Goal: Task Accomplishment & Management: Complete application form

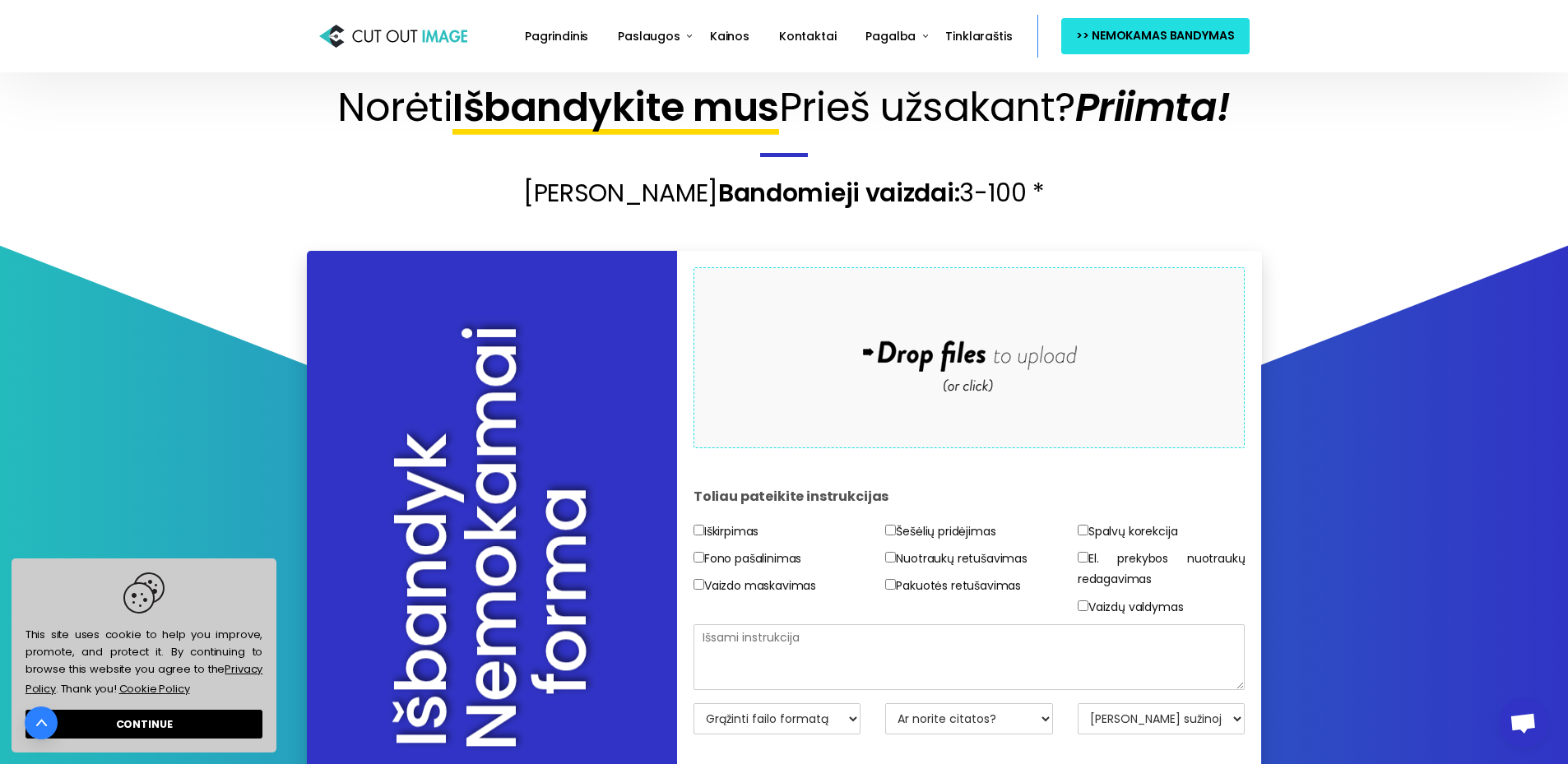
click at [954, 363] on div "Drop files here to upload" at bounding box center [969, 357] width 352 height 101
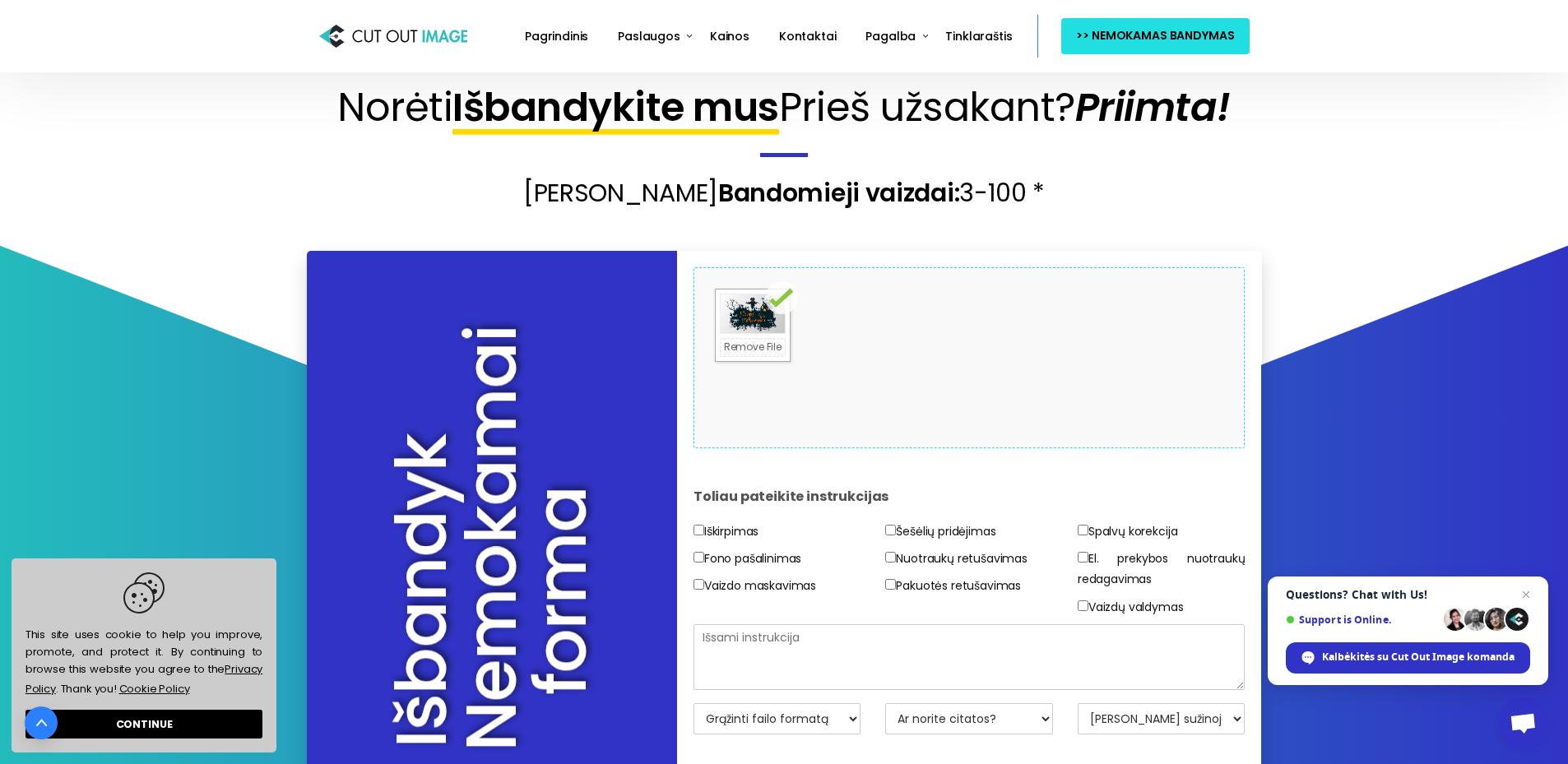
click at [700, 526] on input"] "Iškirpimas" at bounding box center [698, 530] width 11 height 11
checkbox input"] "true"
click at [699, 554] on input"] "Fono pašalinimas" at bounding box center [698, 557] width 11 height 11
checkbox input"] "true"
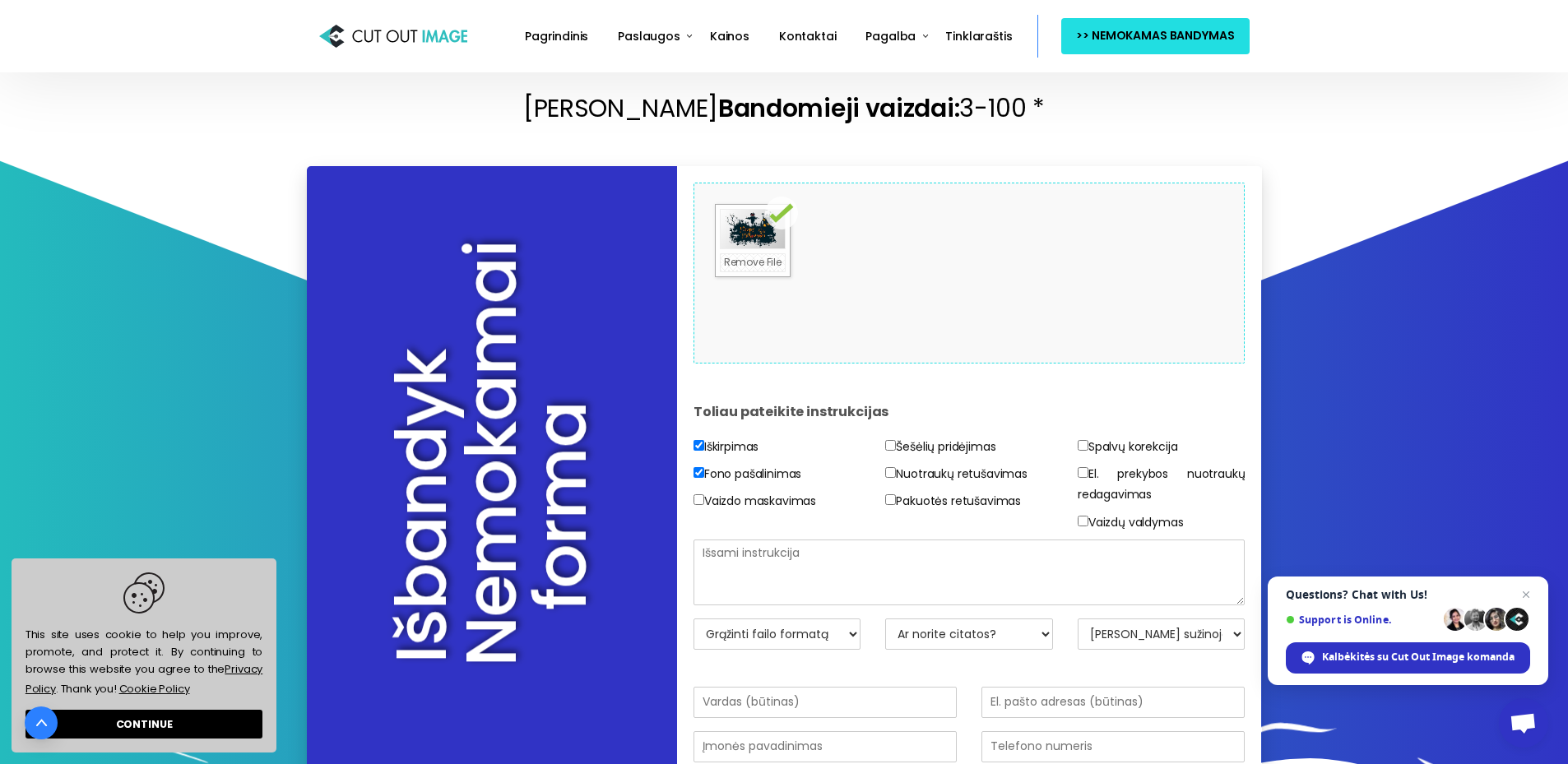
scroll to position [247, 0]
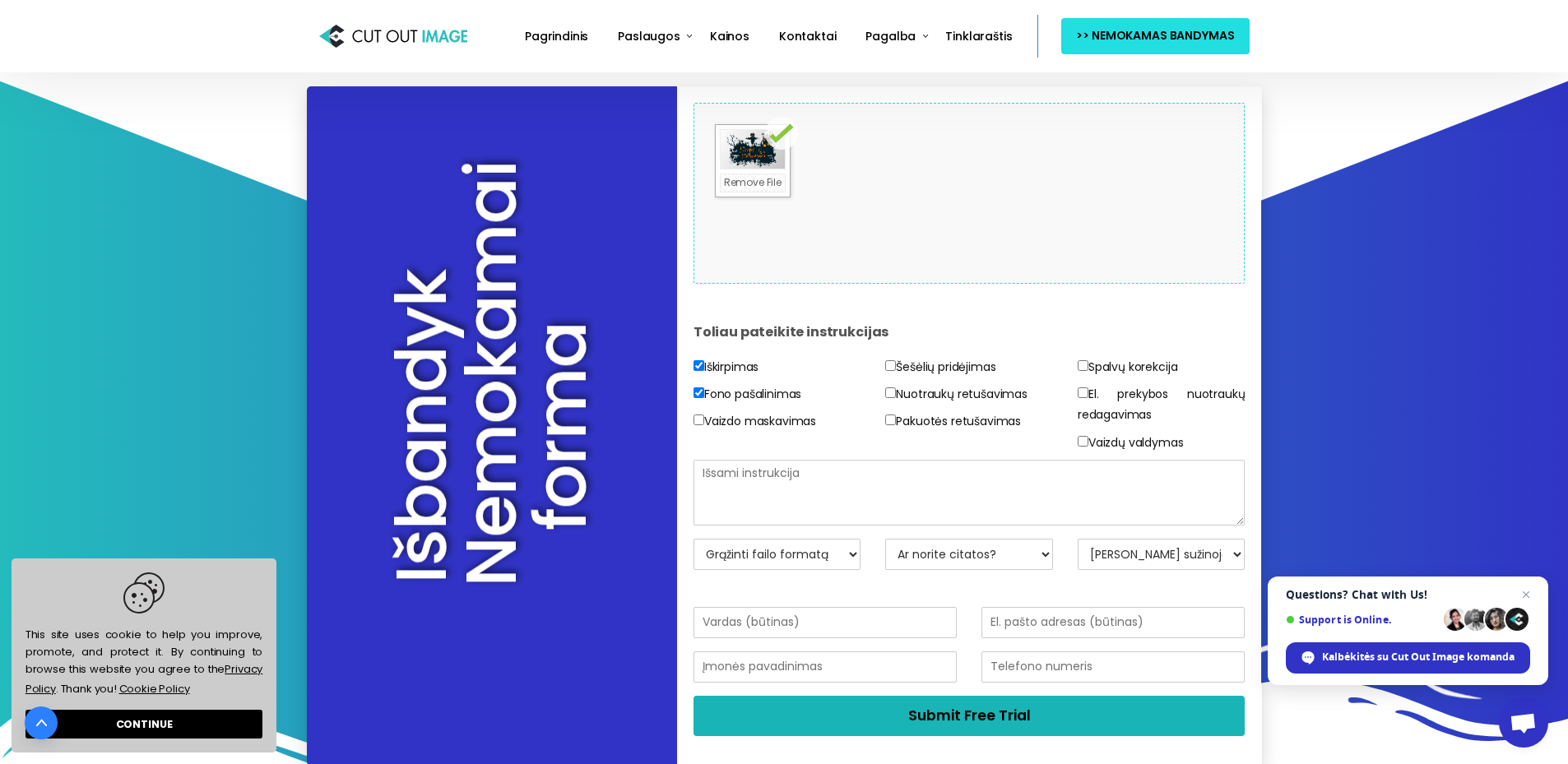
click at [999, 723] on button "Submit Free Trial" at bounding box center [969, 716] width 552 height 40
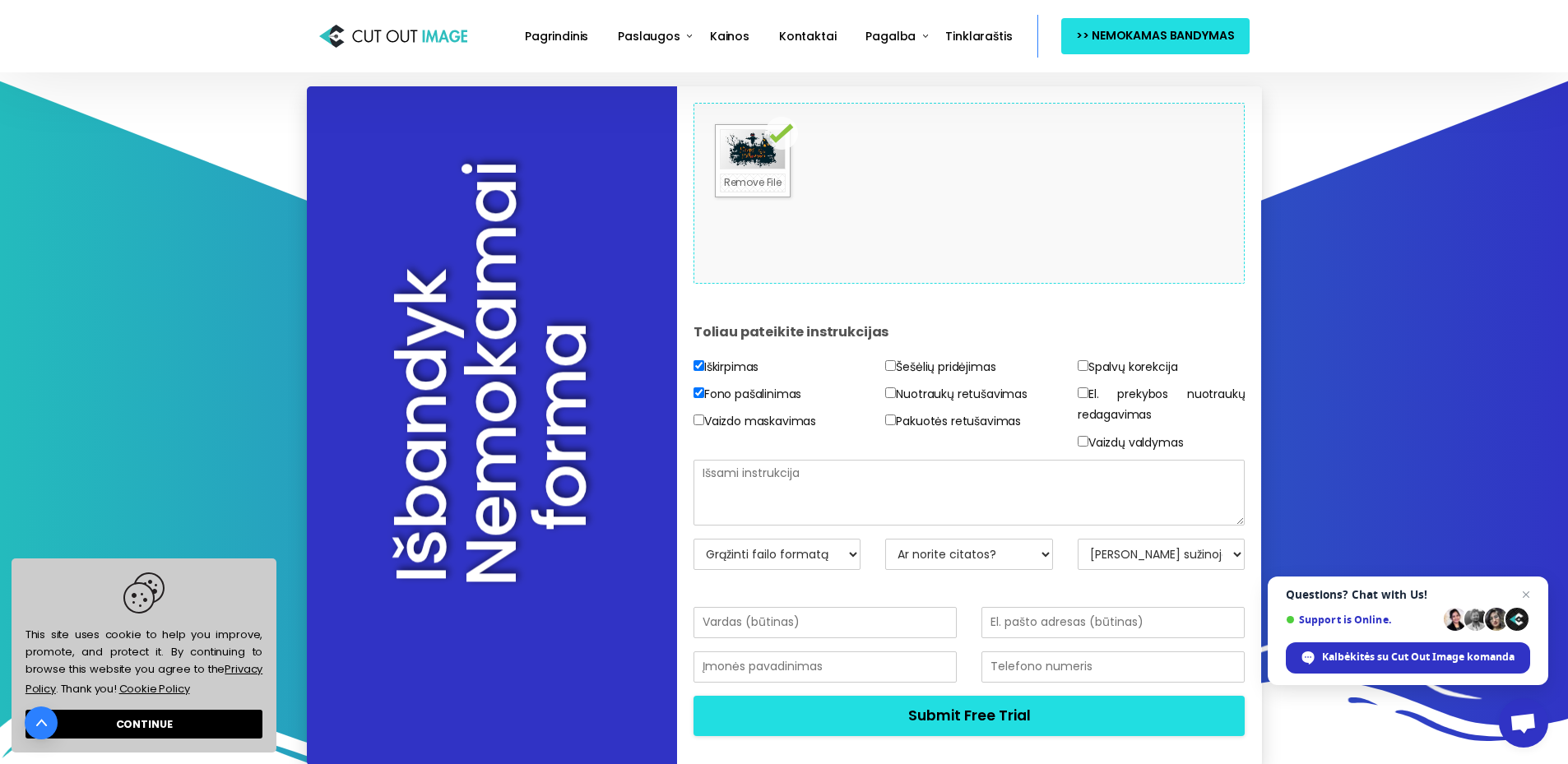
click at [779, 478] on textarea at bounding box center [969, 492] width 552 height 66
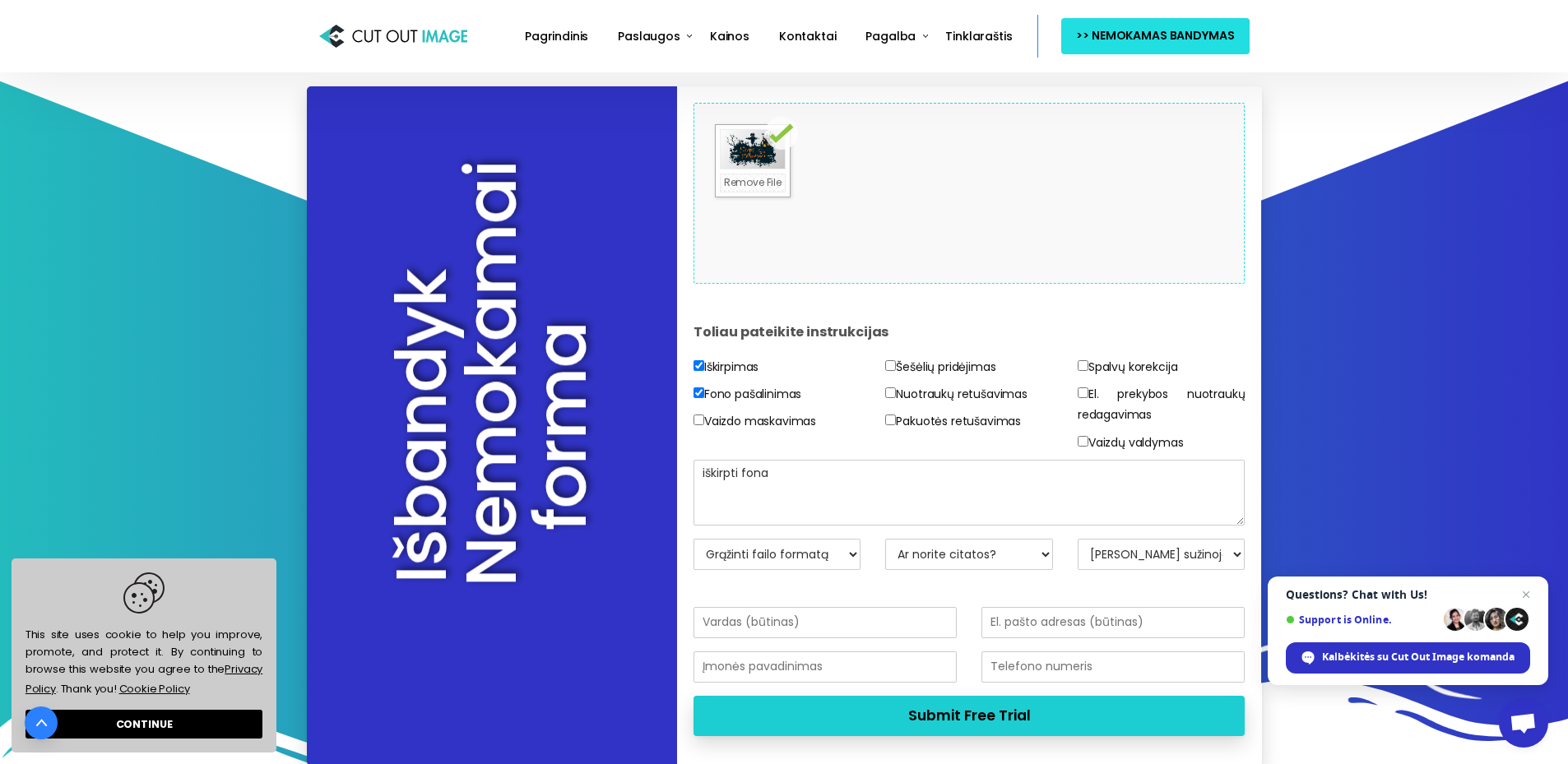
type textarea "iškirpti fona"
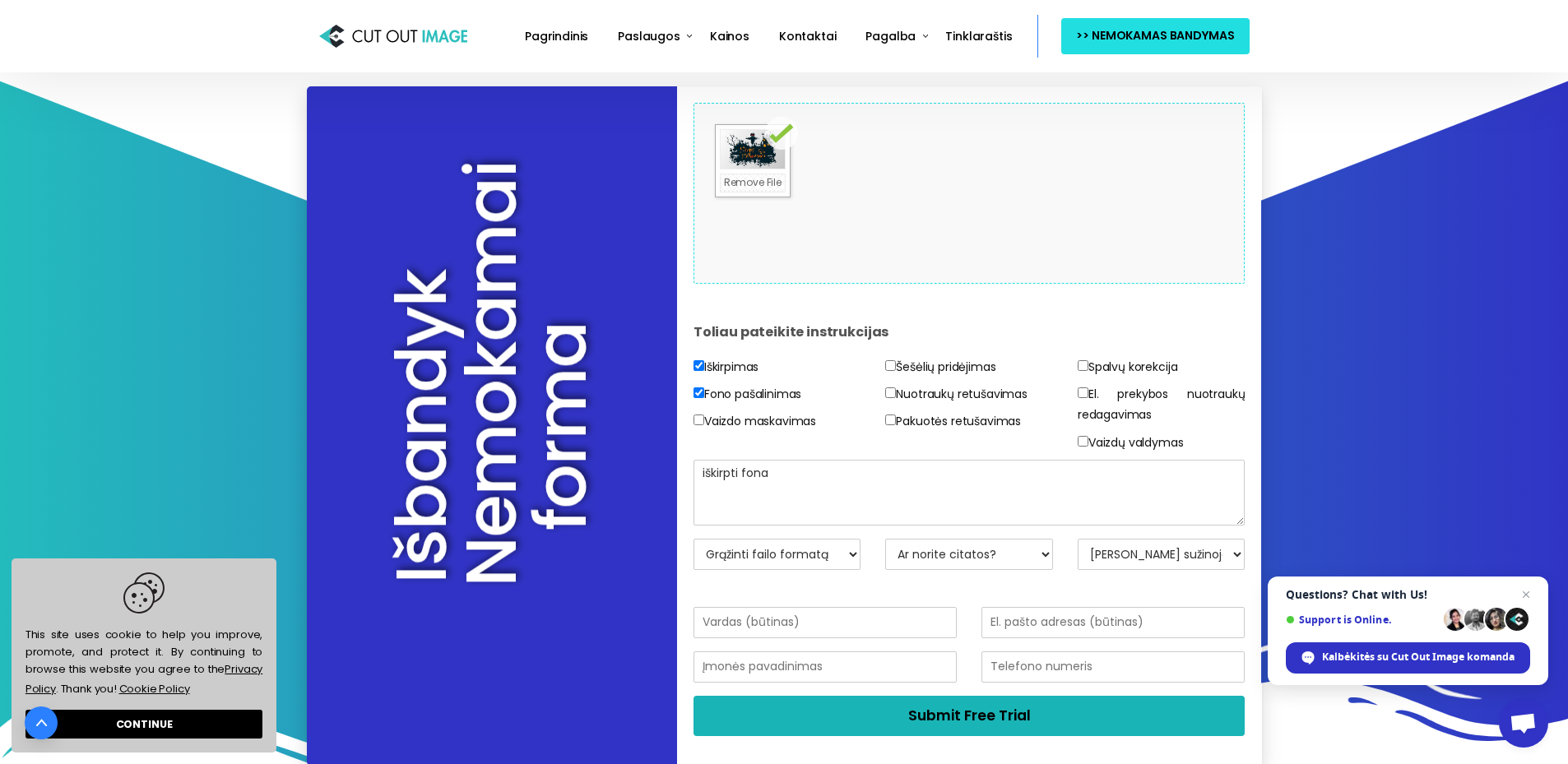
click at [865, 710] on button "Submit Free Trial" at bounding box center [969, 716] width 552 height 40
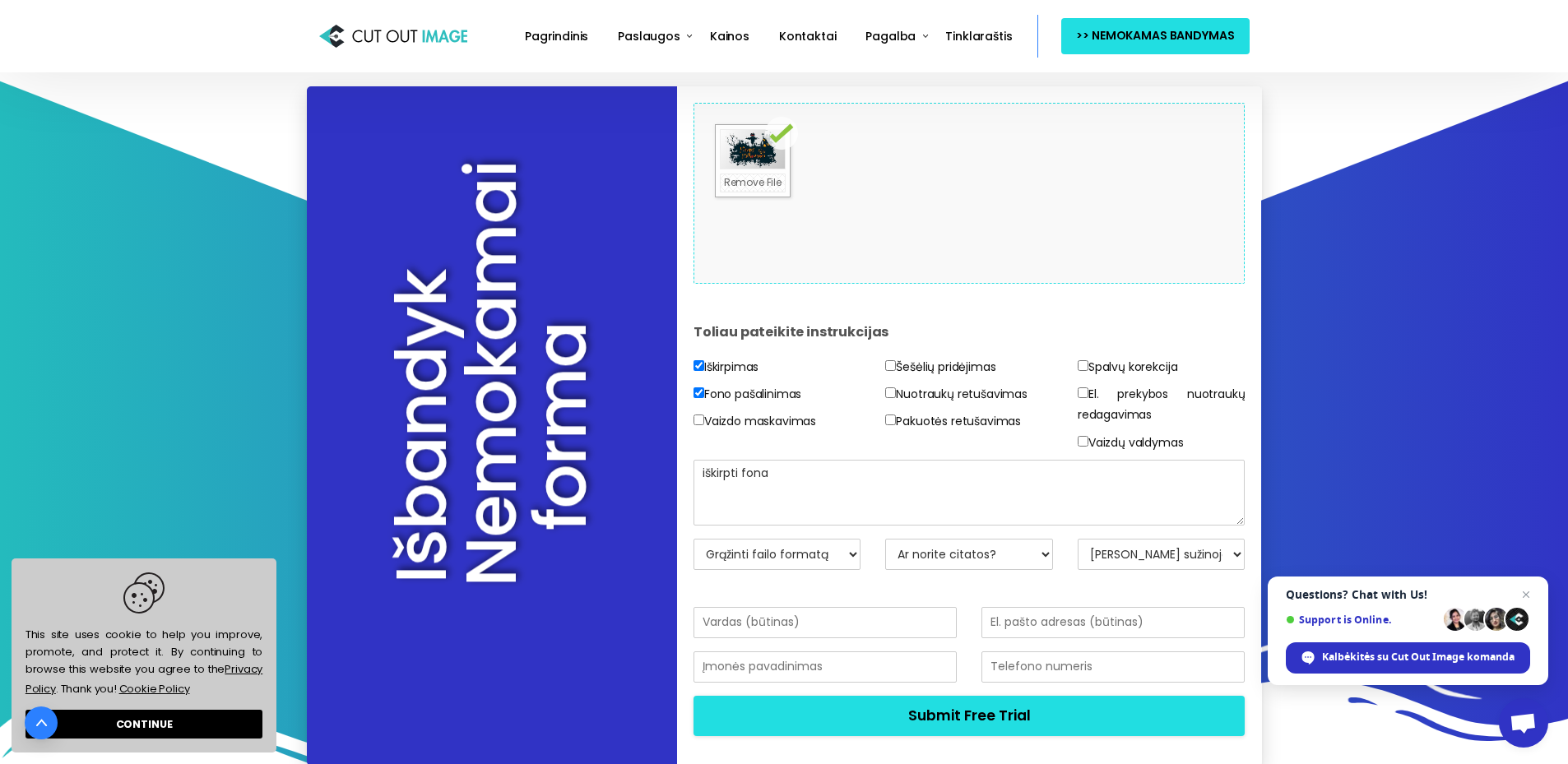
click at [797, 558] on select "Grąžinti failo formatą JPG – baltas BG PNG – skaidrus BG PSD – sluoksnio kaukė …" at bounding box center [777, 555] width 168 height 32
select select "JPG w/ White BG"
click at [693, 539] on select "Grąžinti failo formatą JPG – baltas BG PNG – skaidrus BG PSD – sluoksnio kaukė …" at bounding box center [777, 555] width 168 height 32
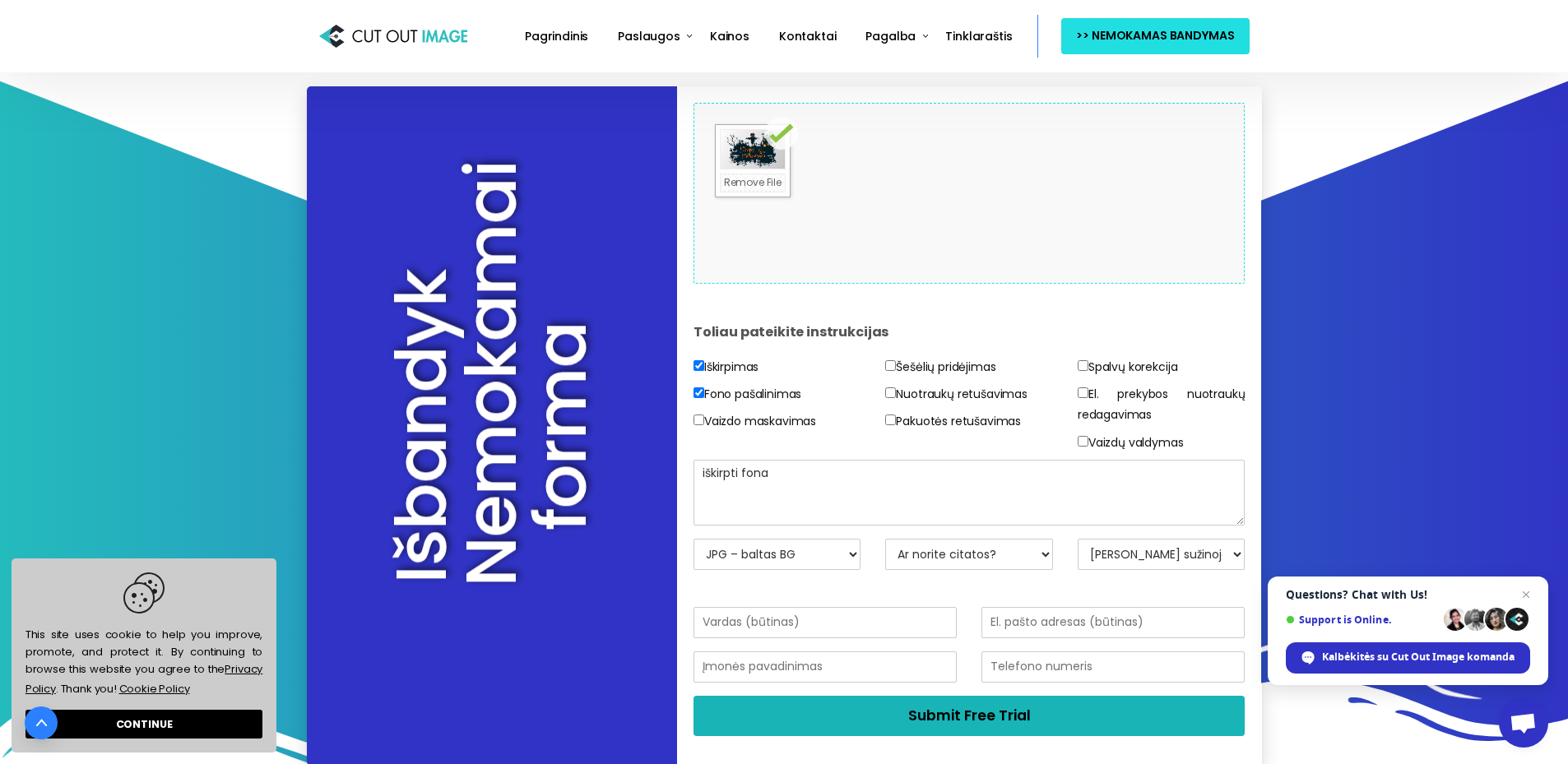
click at [880, 707] on button "Submit Free Trial" at bounding box center [969, 716] width 552 height 40
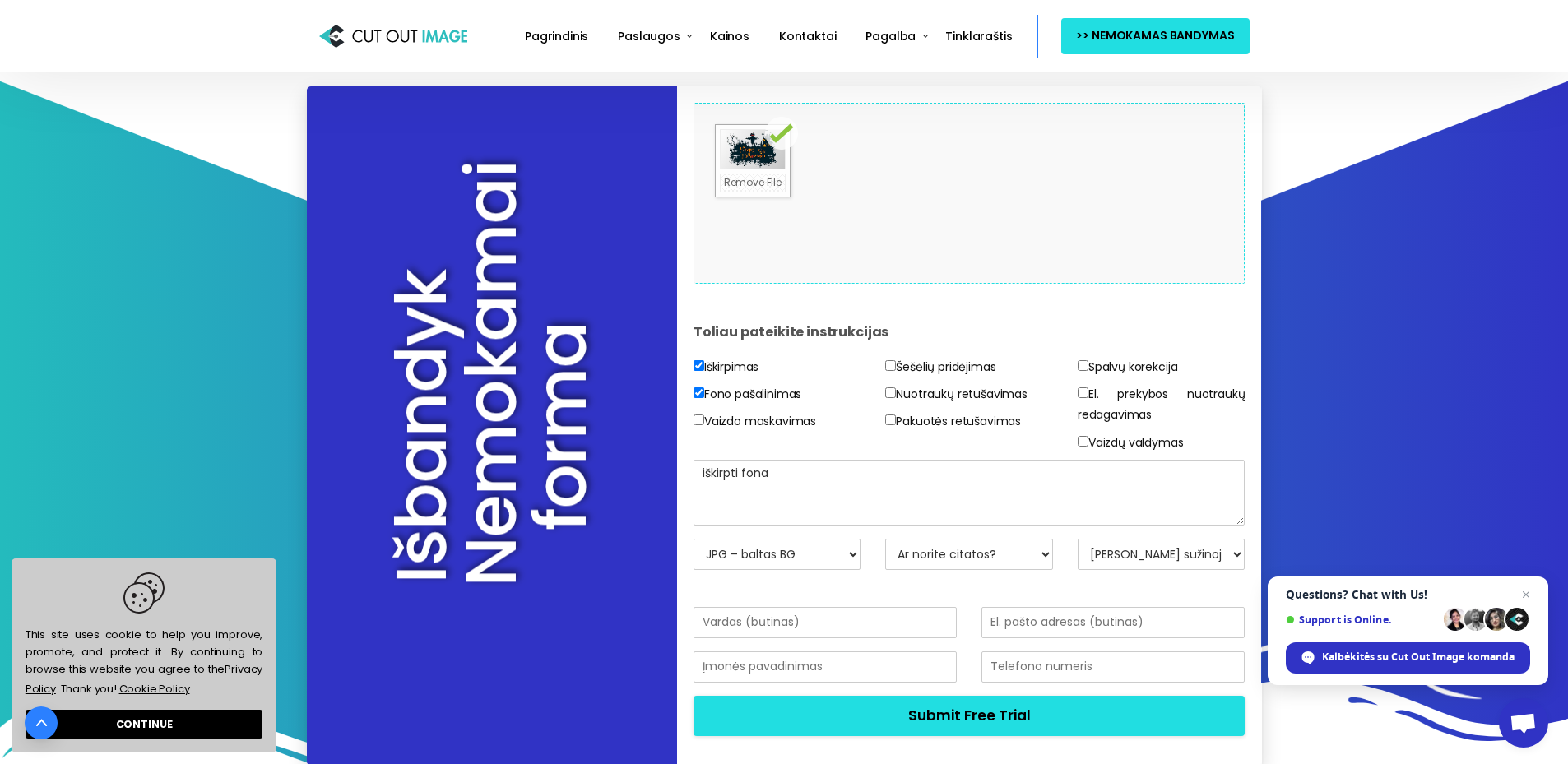
click at [986, 557] on select "Ar norite citatos? Ne, tiesiog išbandykite vaizdus Taip, prašau citatos" at bounding box center [969, 555] width 168 height 32
select select "No"
click at [885, 539] on select "Ar norite citatos? Ne, tiesiog išbandykite vaizdus Taip, prašau citatos" at bounding box center [969, 555] width 168 height 32
click at [1093, 554] on select "[PERSON_NAME] sužinojote apie mus? El.pašto adresas Paieška Draugas/Kolega Soci…" at bounding box center [1161, 555] width 168 height 32
select select "Google Ads"
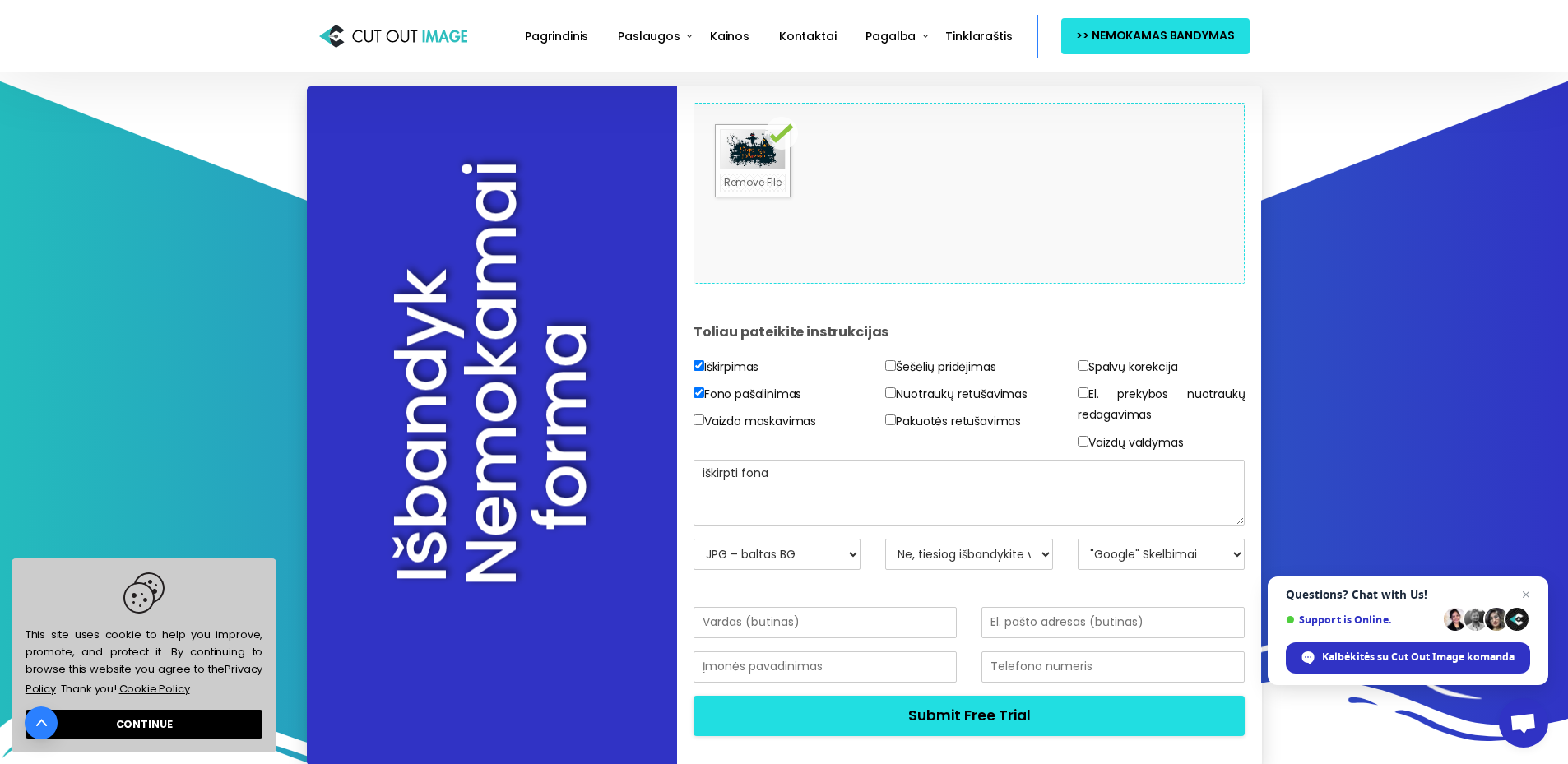
click at [1077, 539] on select "[PERSON_NAME] sužinojote apie mus? El.pašto adresas Paieška Draugas/Kolega Soci…" at bounding box center [1161, 555] width 168 height 32
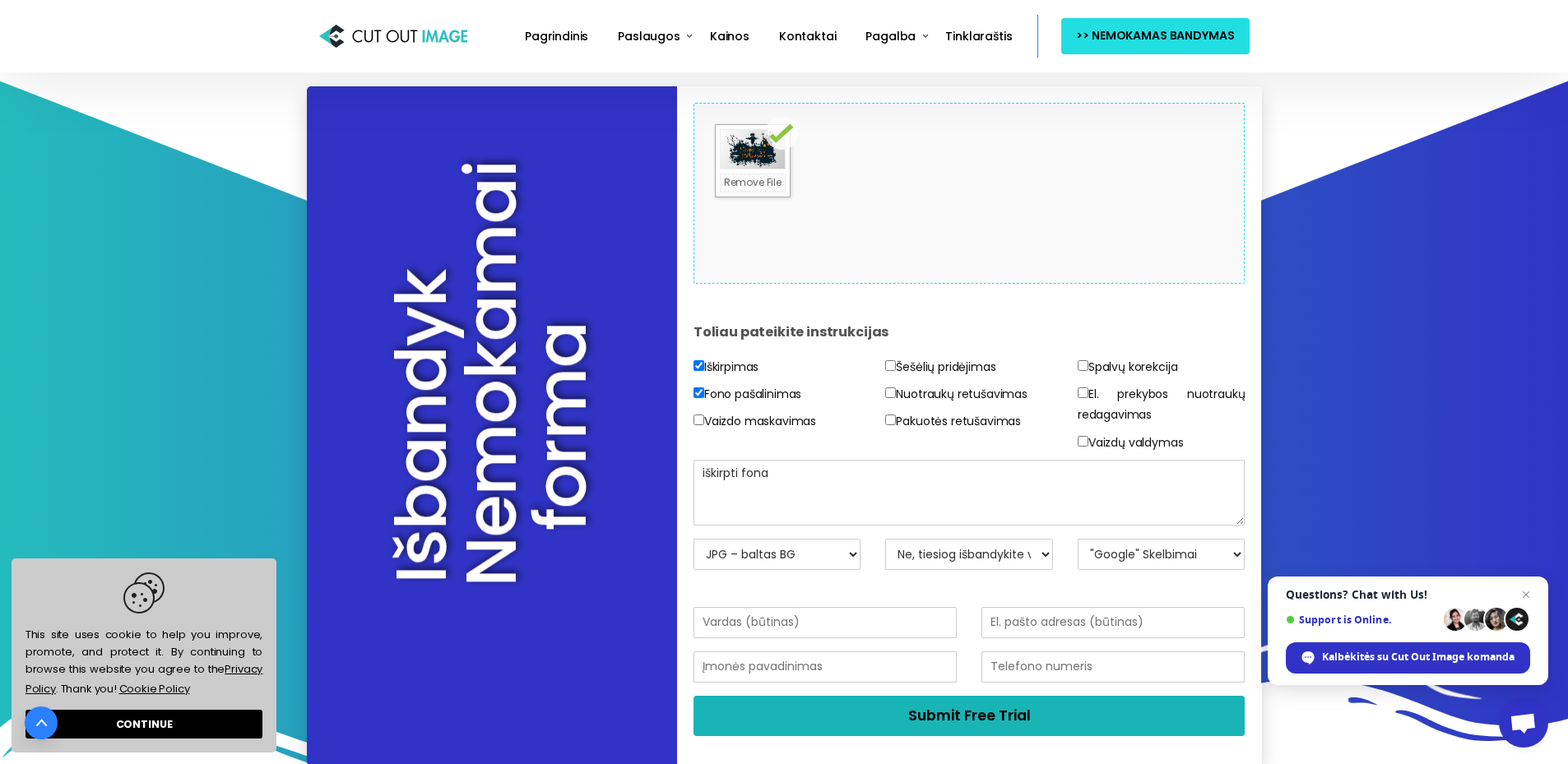
click at [914, 732] on button "Submit Free Trial" at bounding box center [969, 716] width 552 height 40
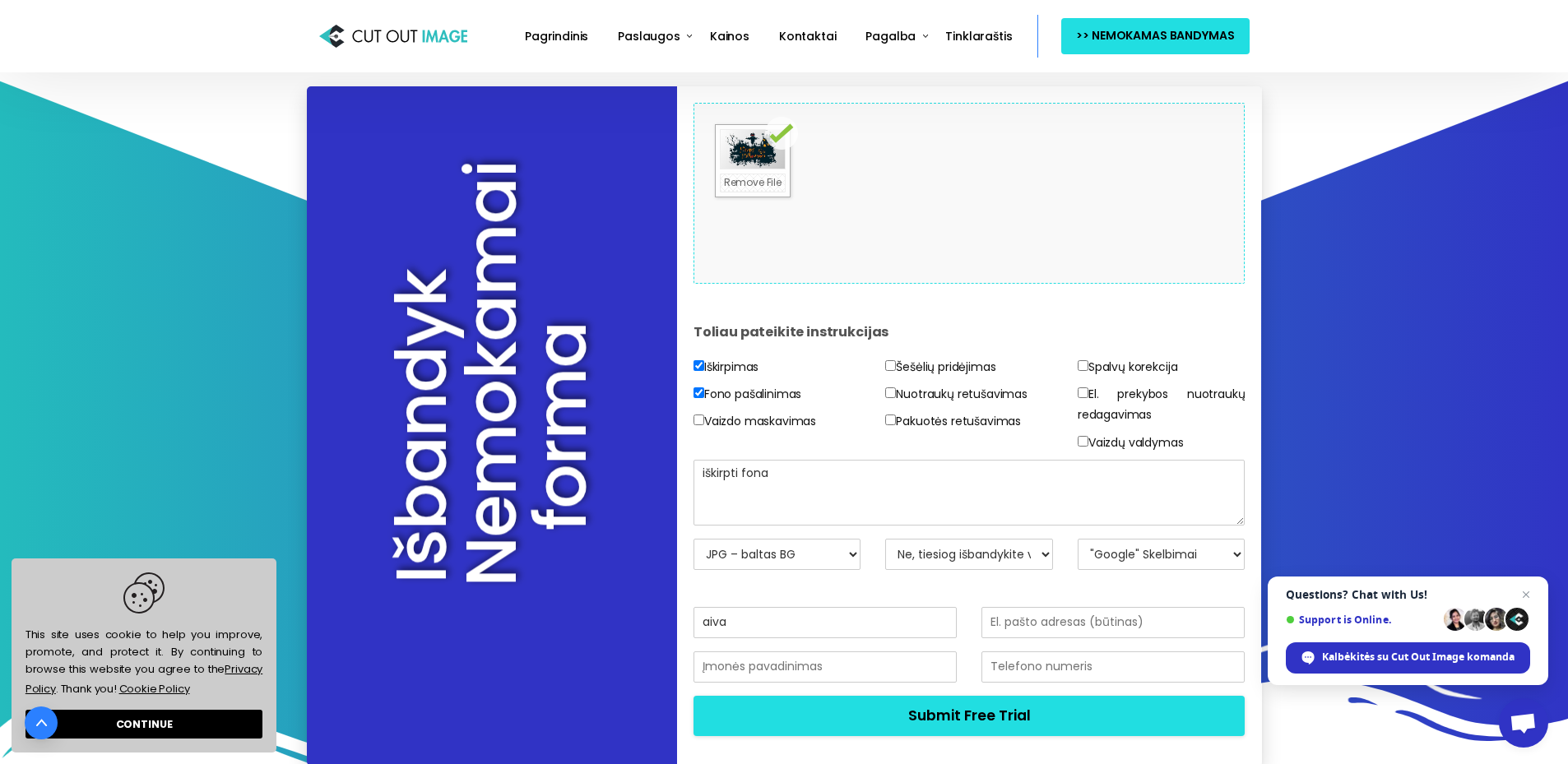
type input "aiva"
click at [1053, 621] on input "email" at bounding box center [1112, 623] width 264 height 32
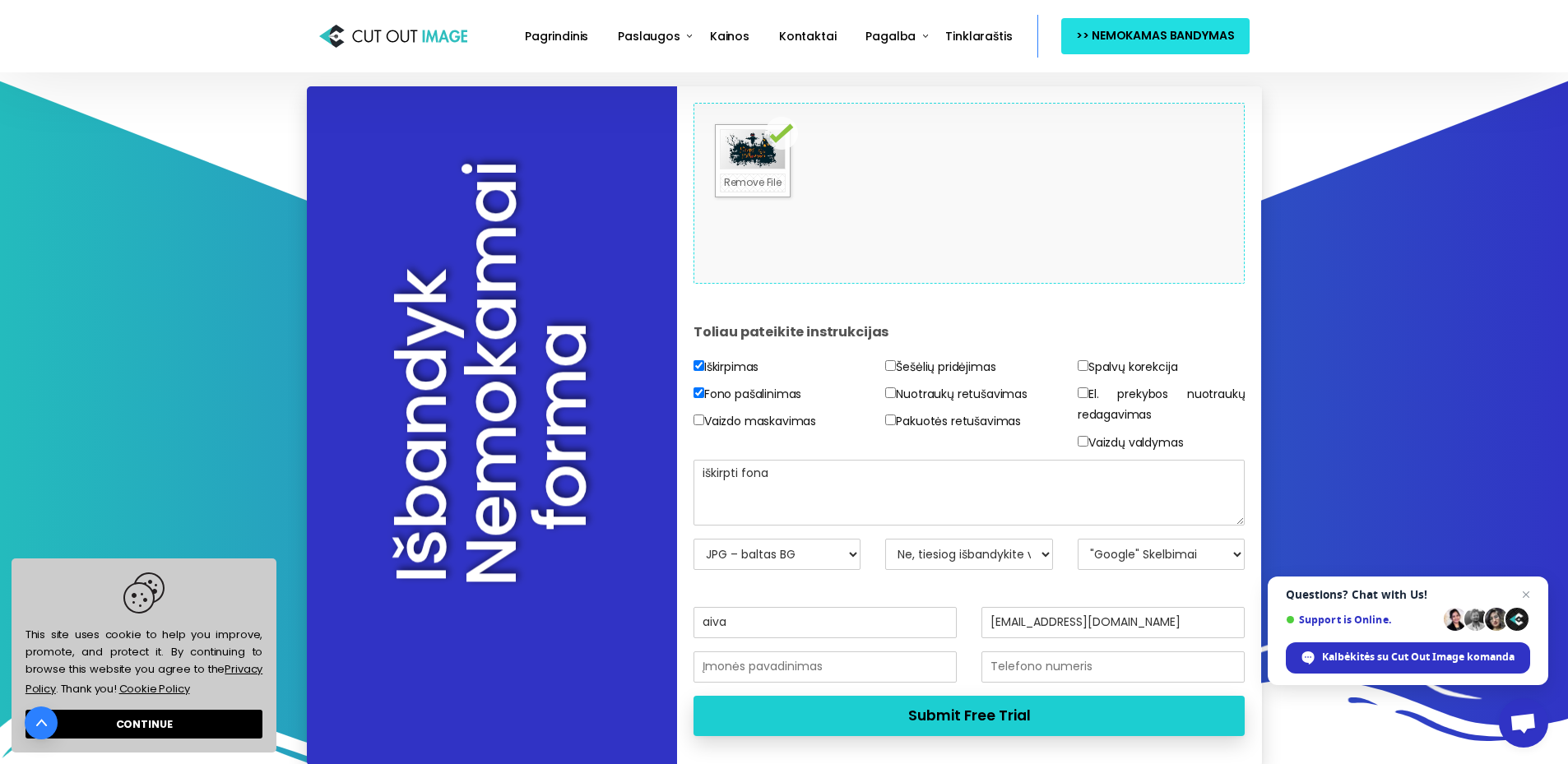
type input "[EMAIL_ADDRESS][DOMAIN_NAME]"
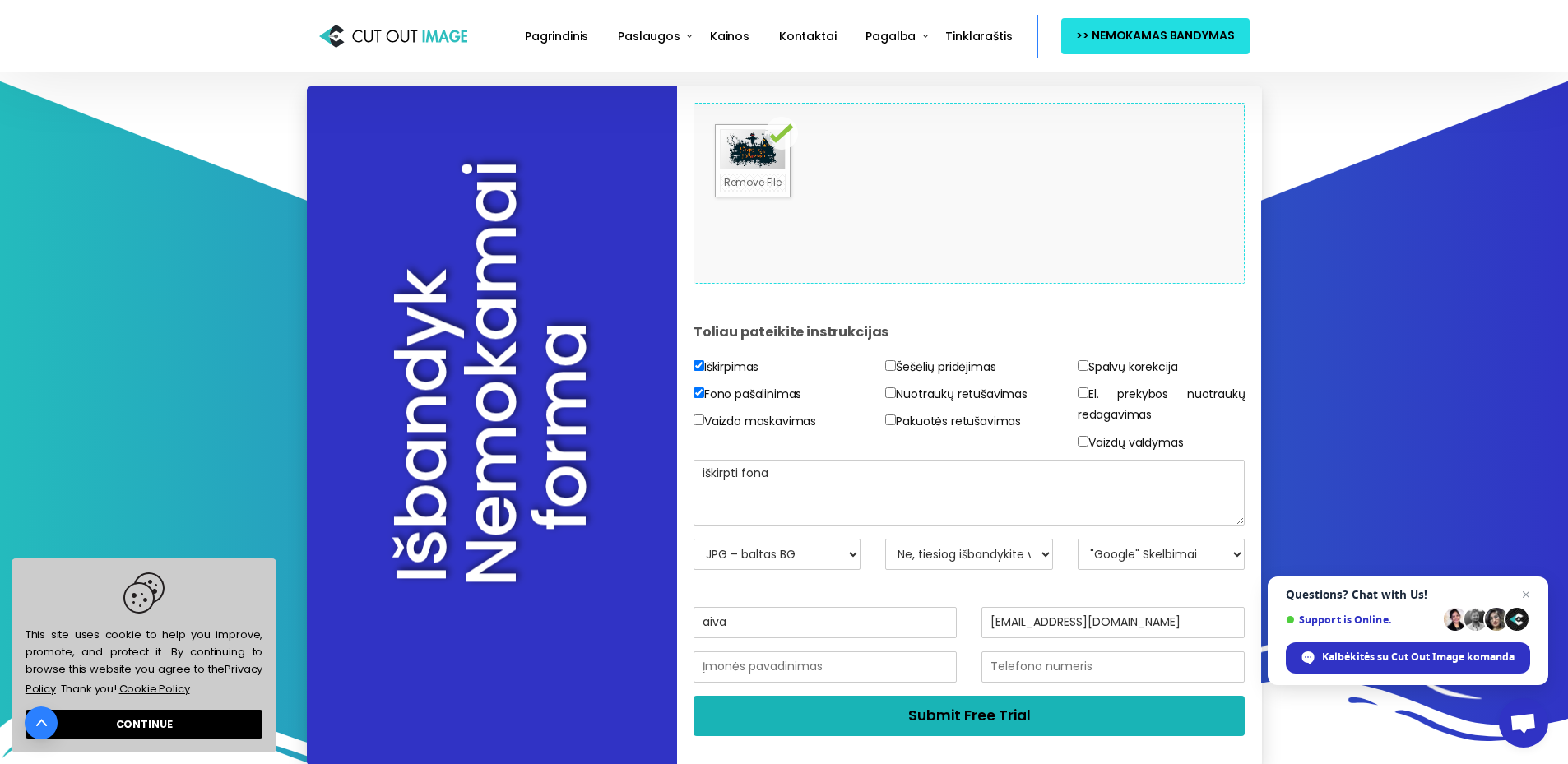
click at [939, 726] on button "Submit Free Trial" at bounding box center [969, 716] width 552 height 40
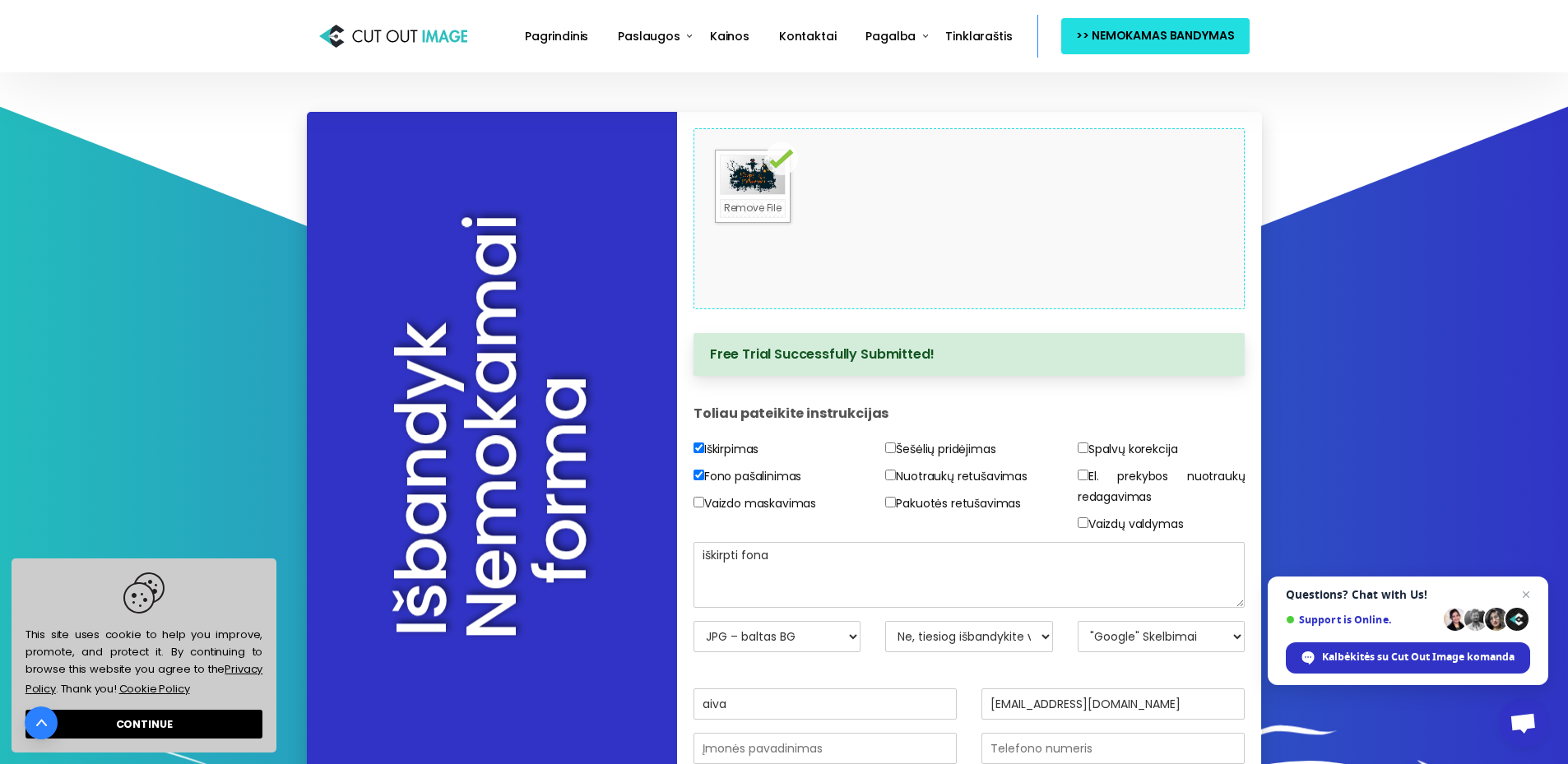
scroll to position [0, 0]
